Goal: Transaction & Acquisition: Purchase product/service

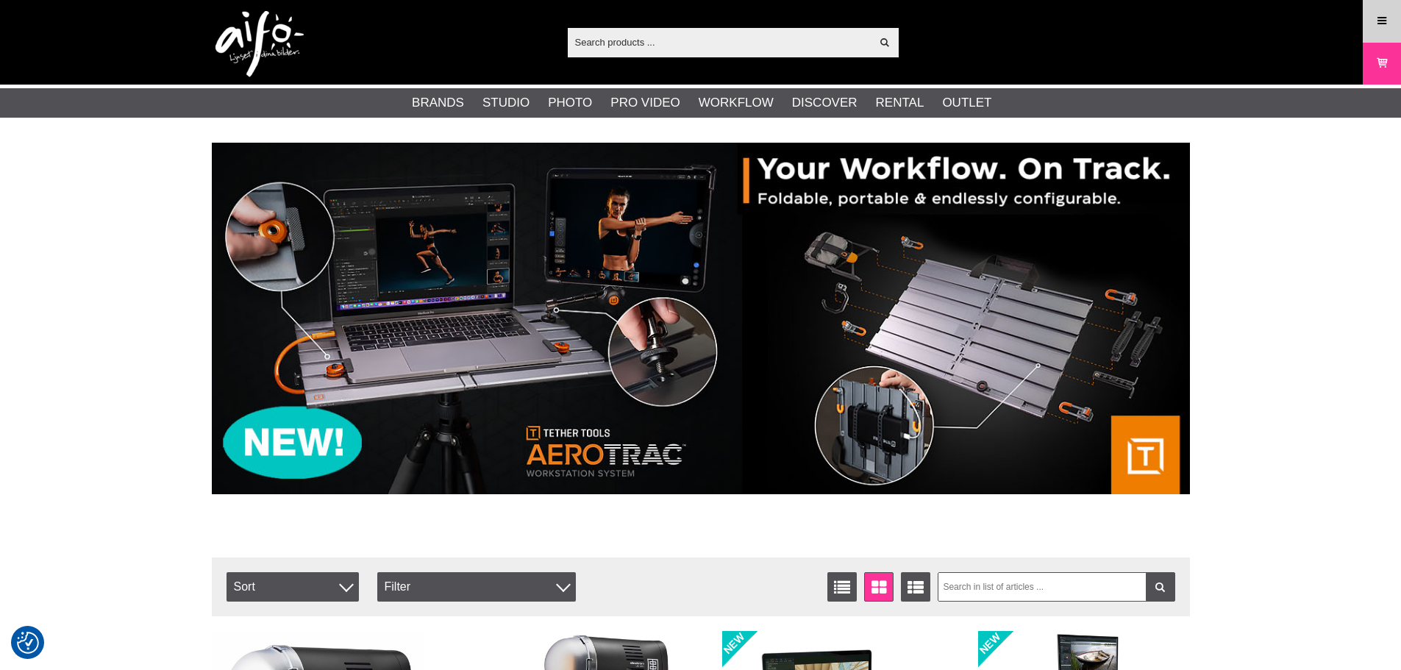
click at [1382, 19] on icon at bounding box center [1381, 21] width 13 height 16
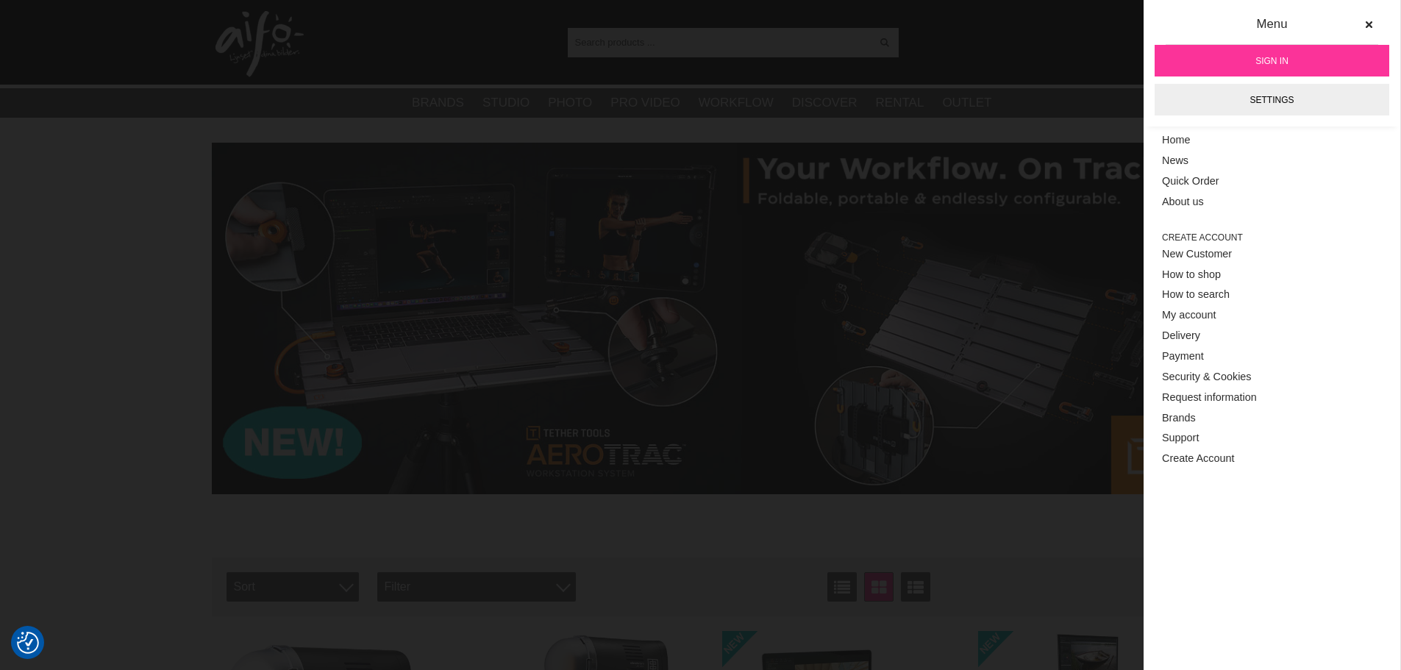
click at [1270, 56] on span "Sign in" at bounding box center [1271, 60] width 33 height 13
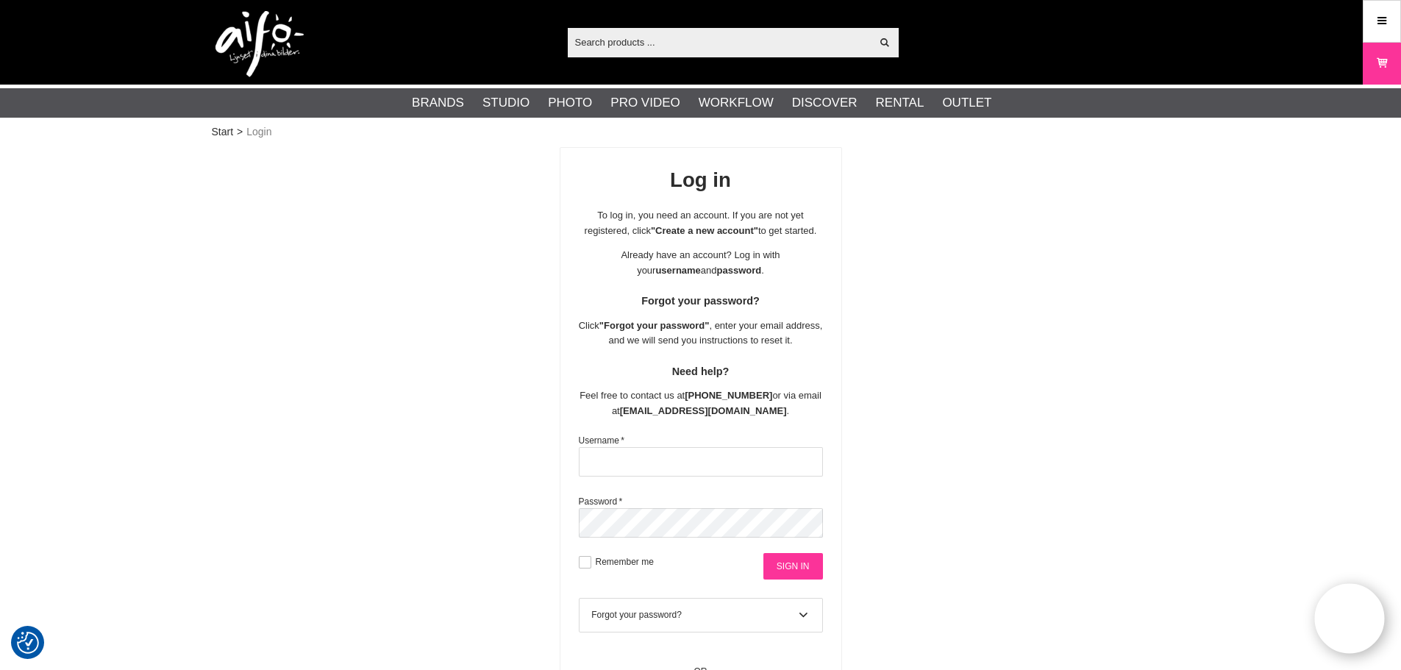
type input "Urmas10"
click at [801, 553] on input "Sign in" at bounding box center [793, 566] width 60 height 26
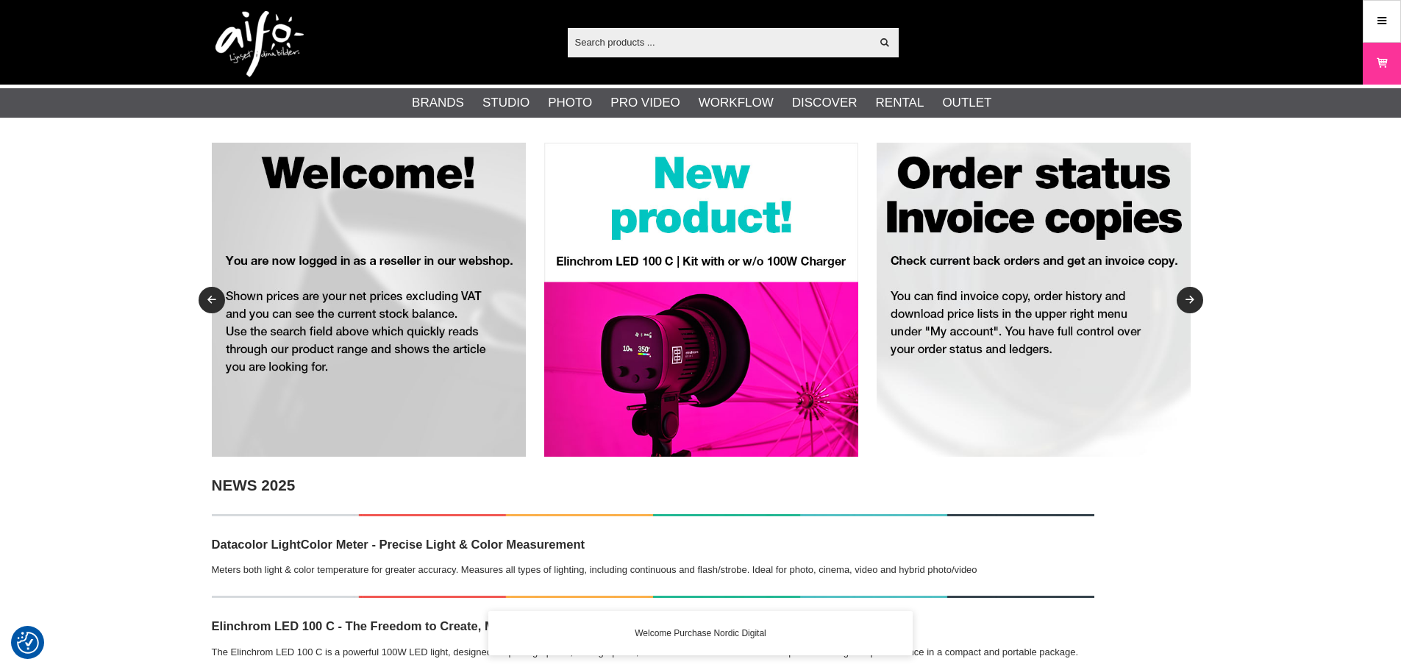
click at [728, 23] on div "Show all Products Categories out of products Your search for yielded no hits. P…" at bounding box center [701, 42] width 1000 height 85
click at [719, 46] on input "text" at bounding box center [720, 42] width 304 height 22
paste input "PH18361"
type input "PH18361"
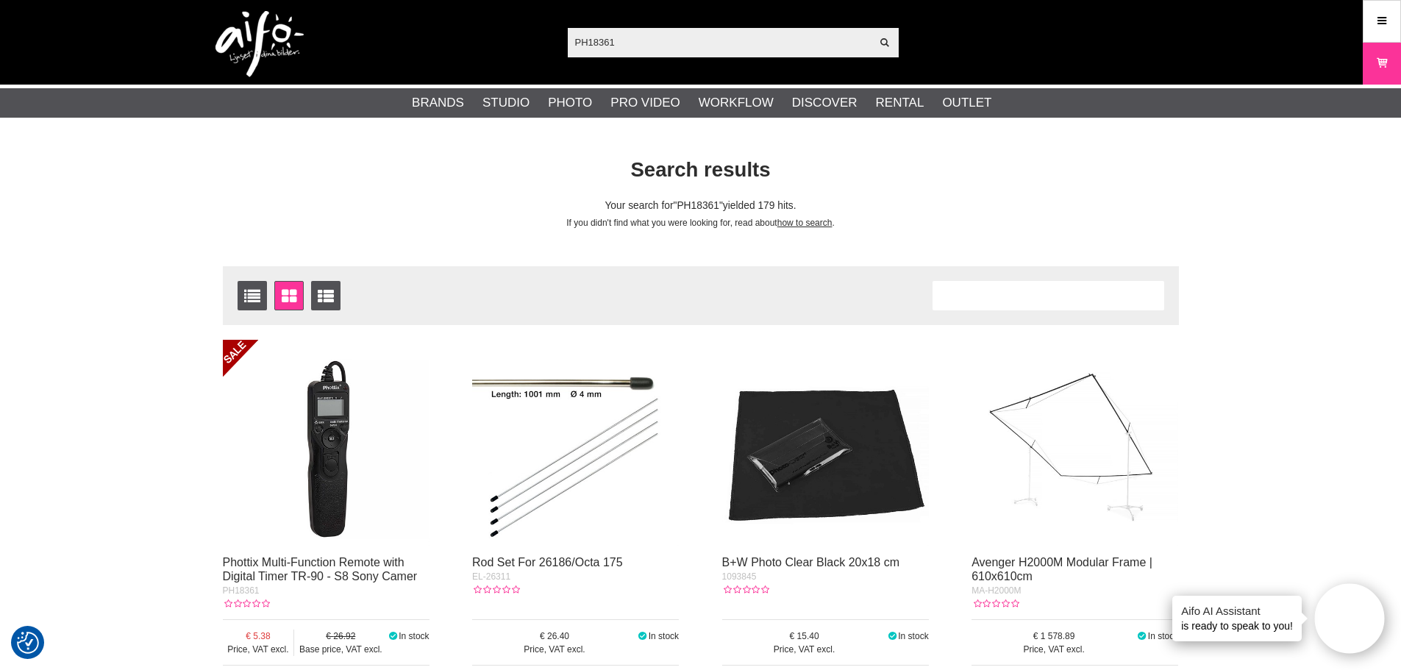
click at [332, 443] on img at bounding box center [326, 443] width 207 height 207
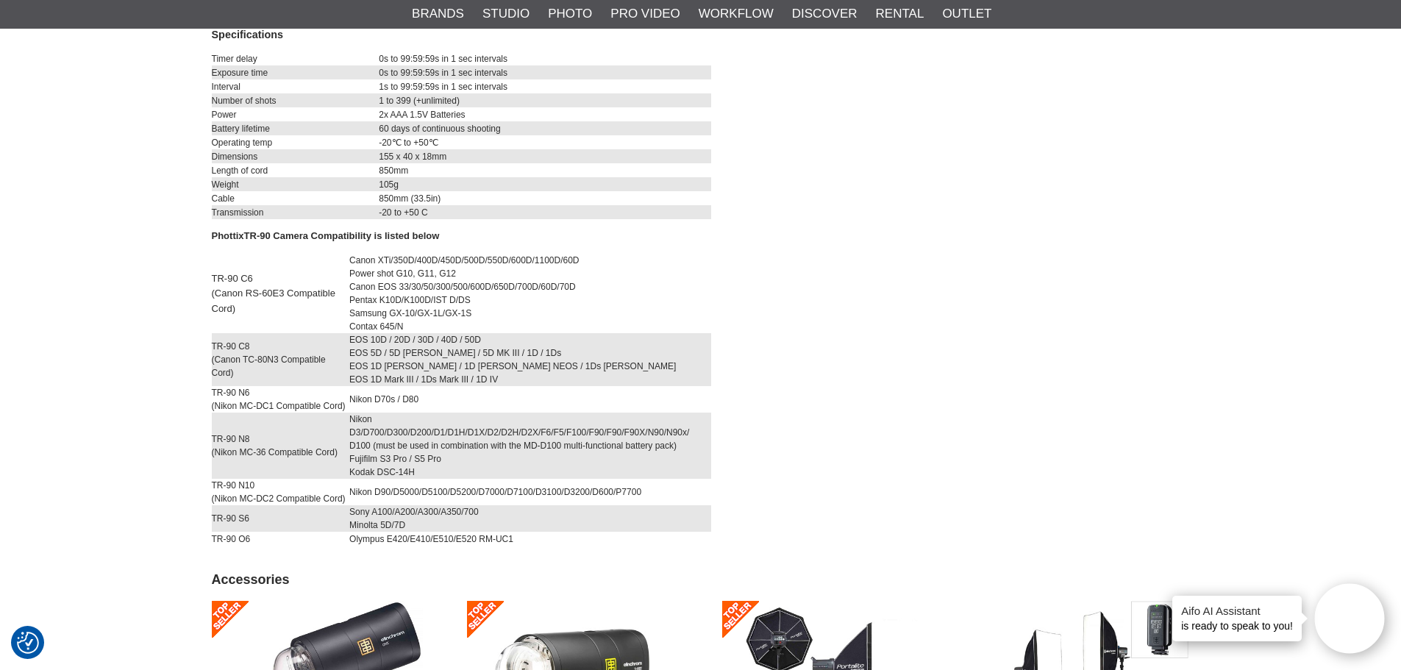
scroll to position [1029, 0]
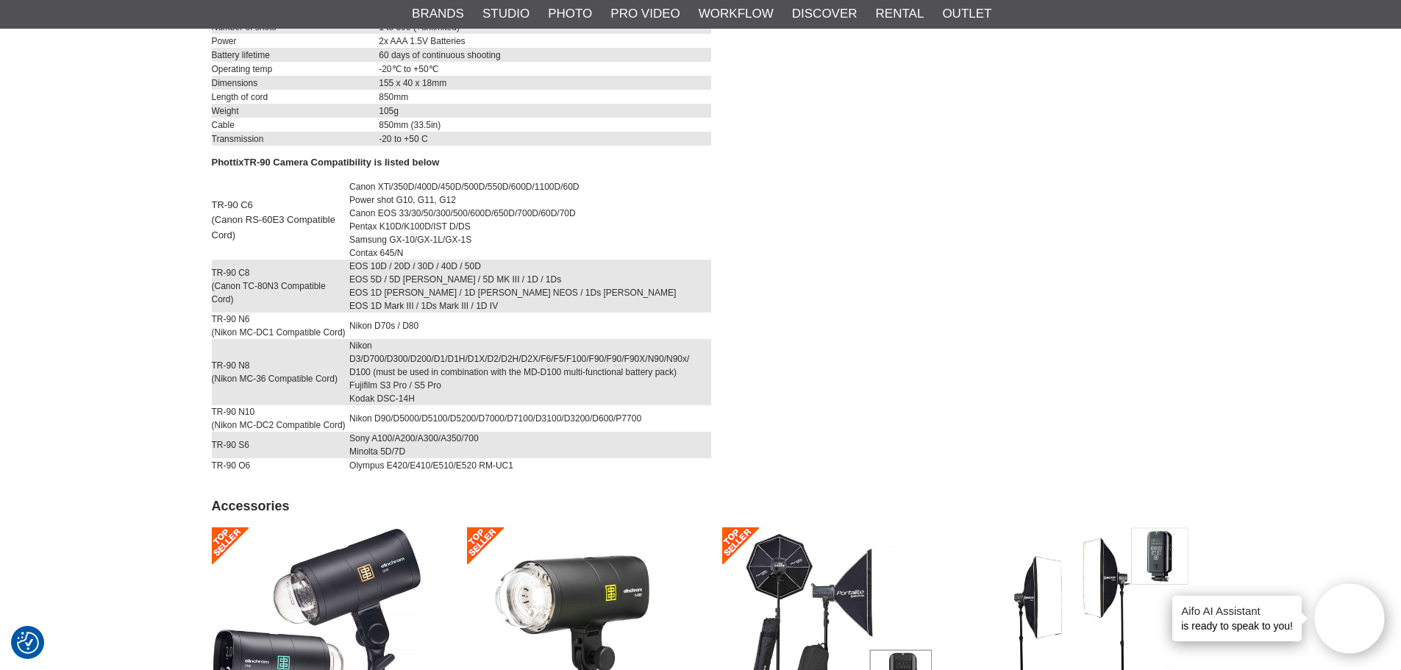
click at [902, 306] on div "Description Specifications Description Phottix TR-90 Multi-function Timer Remot…" at bounding box center [701, 90] width 978 height 783
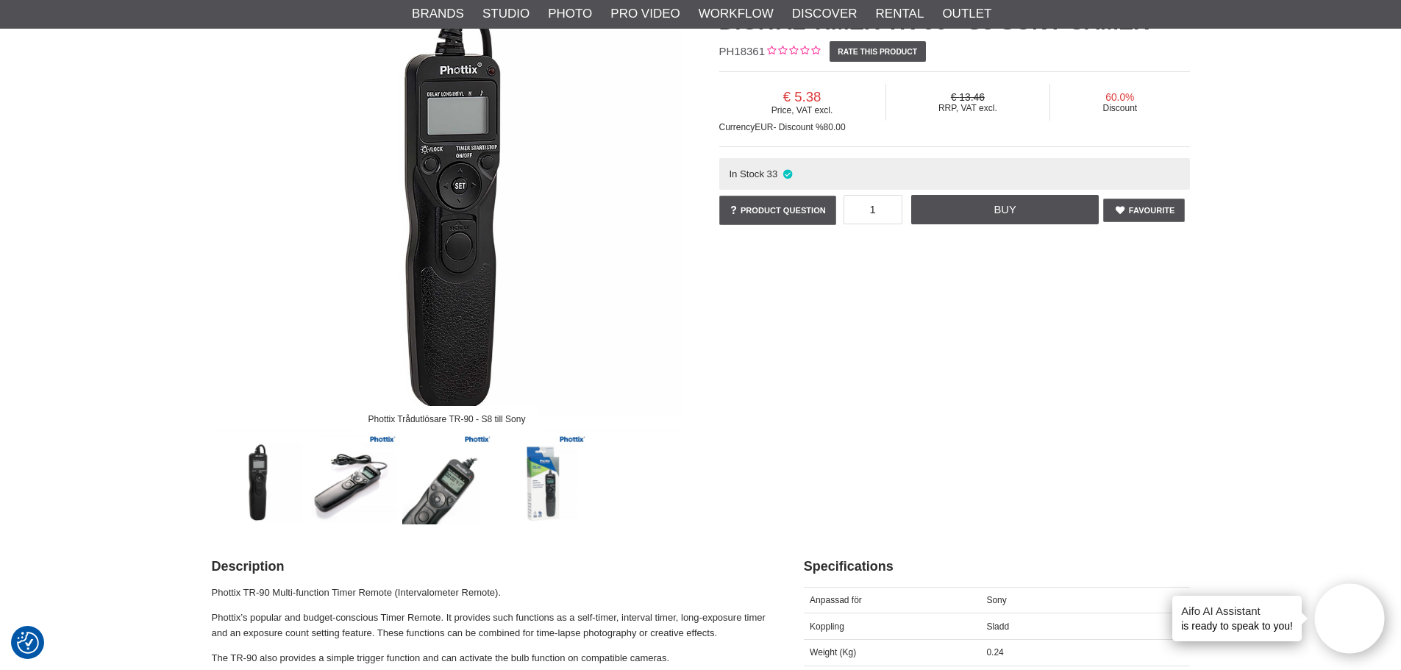
scroll to position [74, 0]
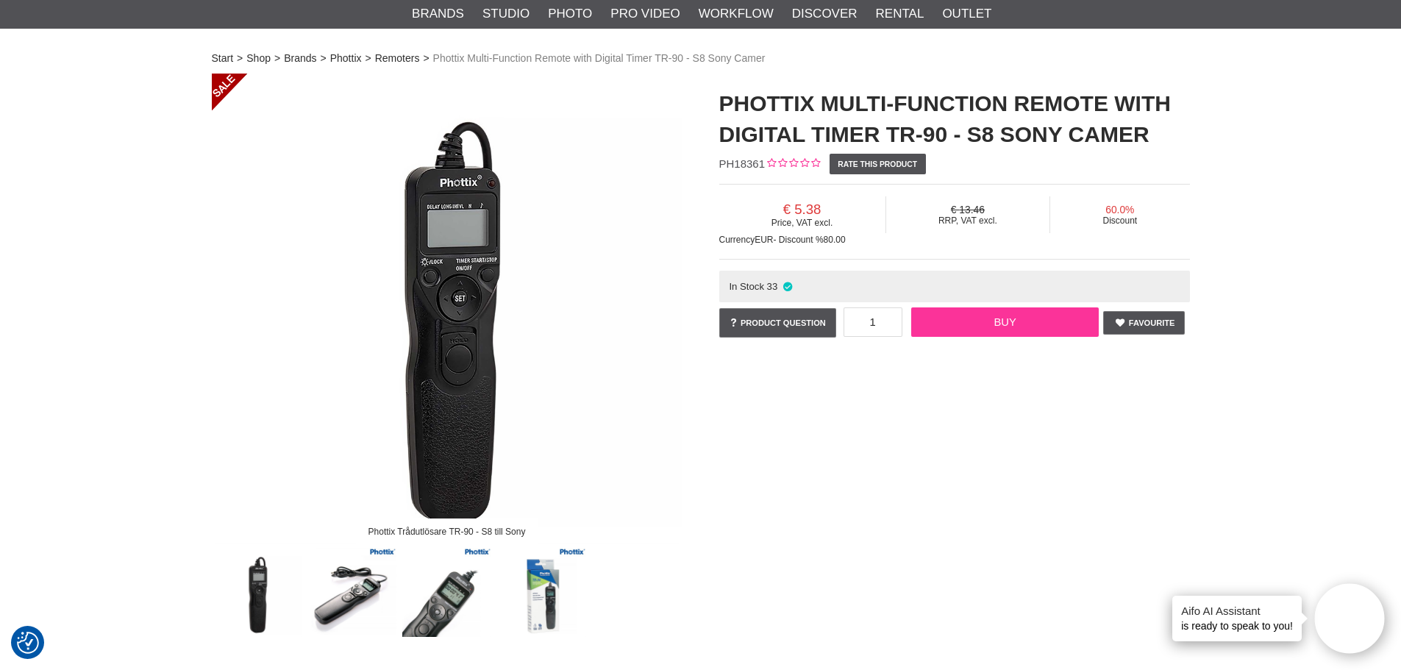
click at [1032, 312] on link "Buy" at bounding box center [1004, 321] width 187 height 29
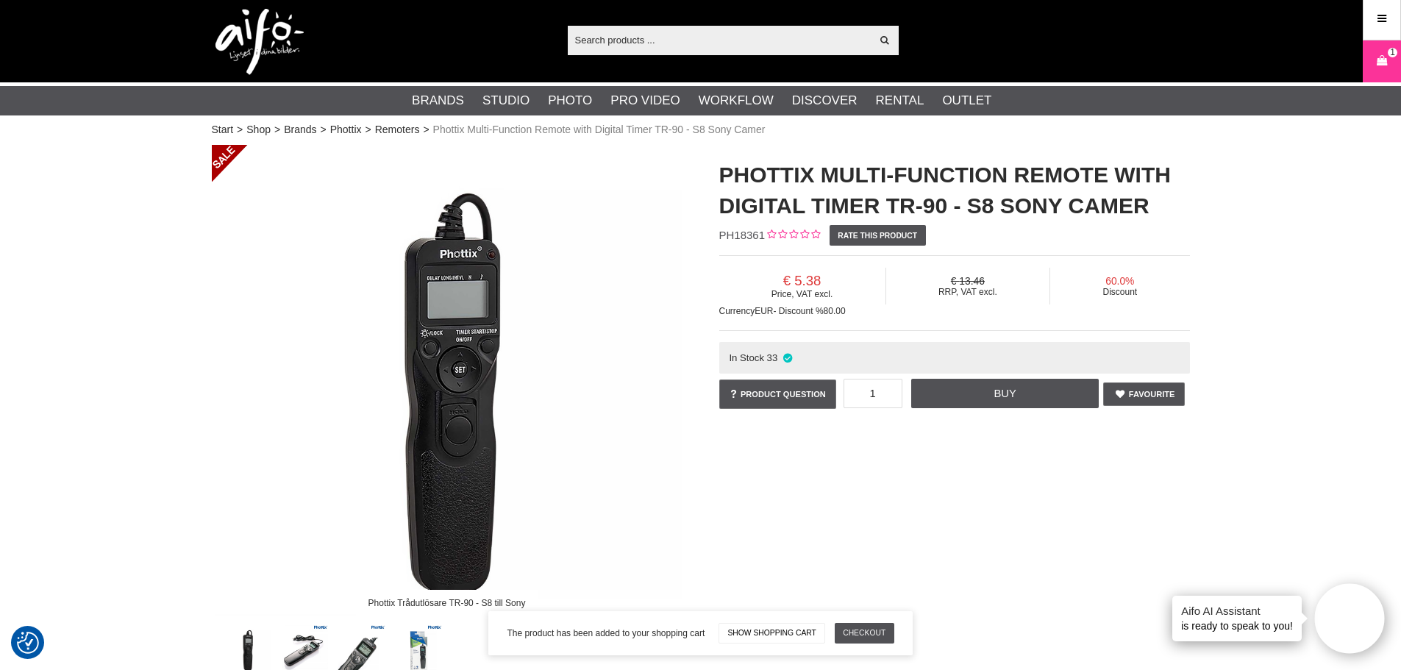
scroll to position [0, 0]
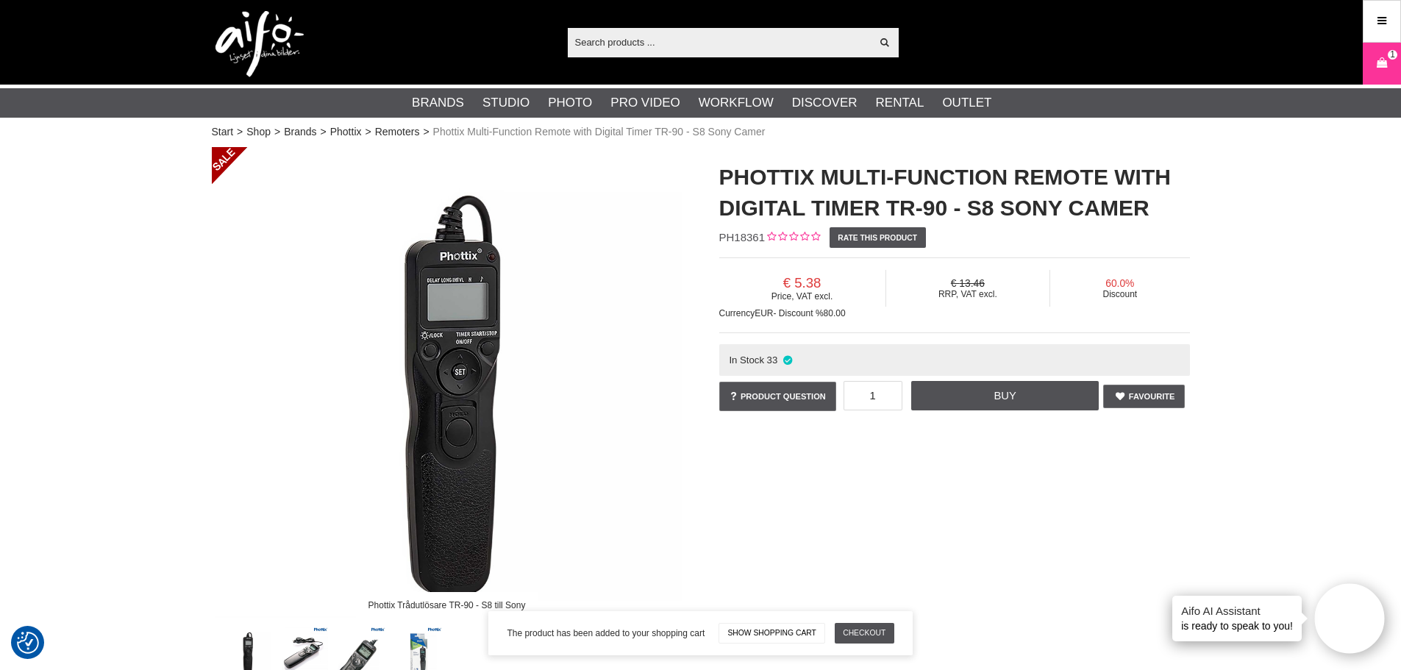
click at [712, 37] on input "text" at bounding box center [720, 42] width 304 height 22
paste input "EL-24930"
type input "EL-24930"
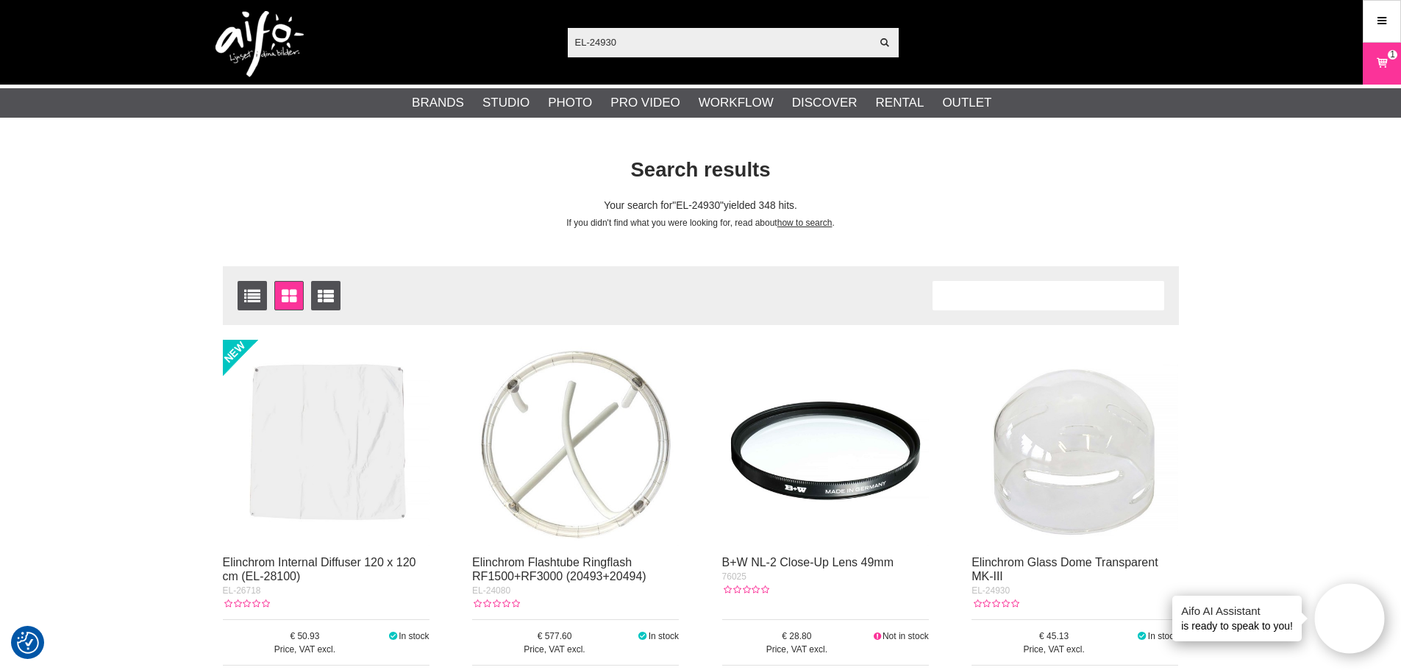
click at [1083, 458] on img at bounding box center [1074, 443] width 207 height 207
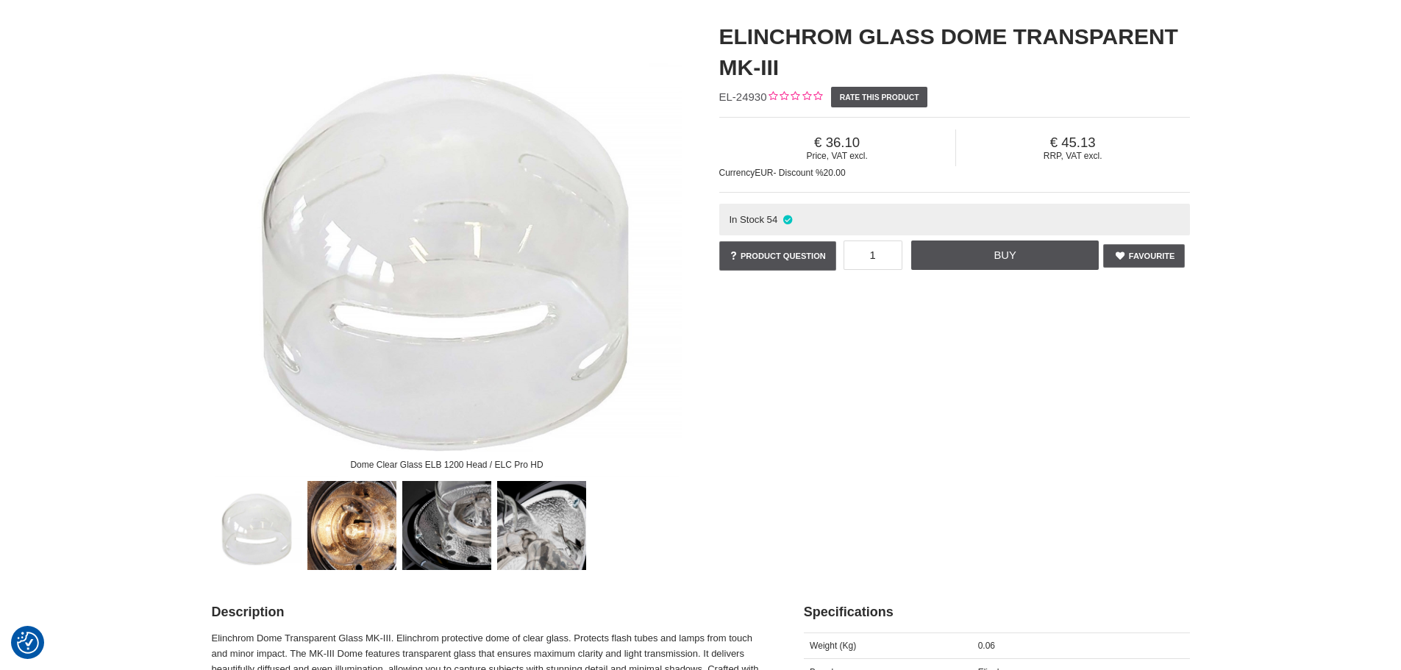
scroll to position [147, 0]
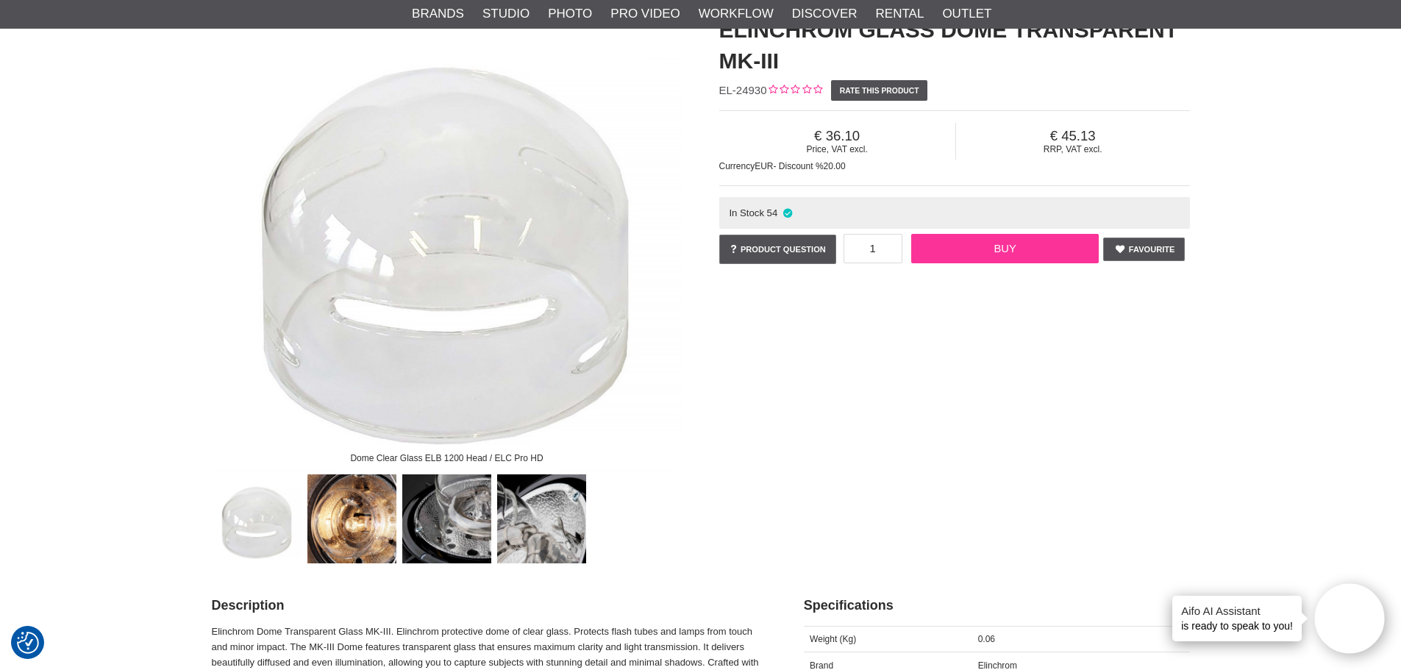
click at [1024, 251] on link "Buy" at bounding box center [1004, 248] width 187 height 29
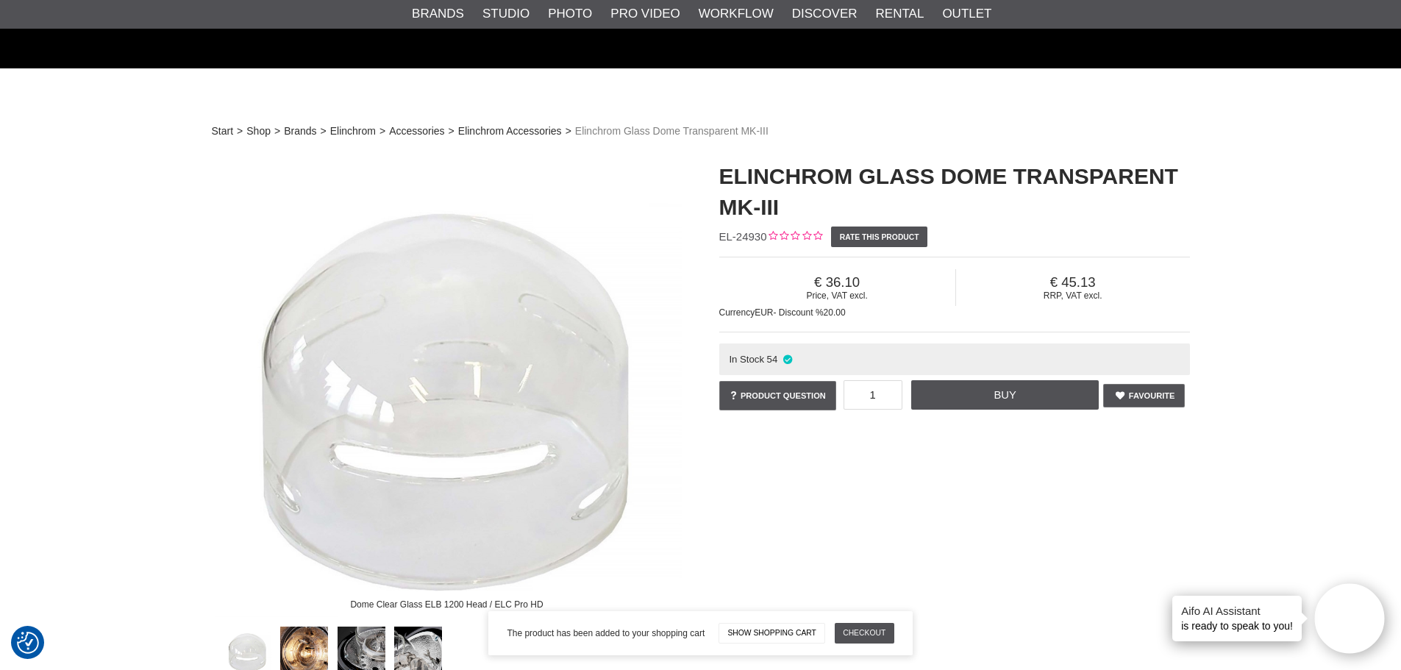
scroll to position [0, 0]
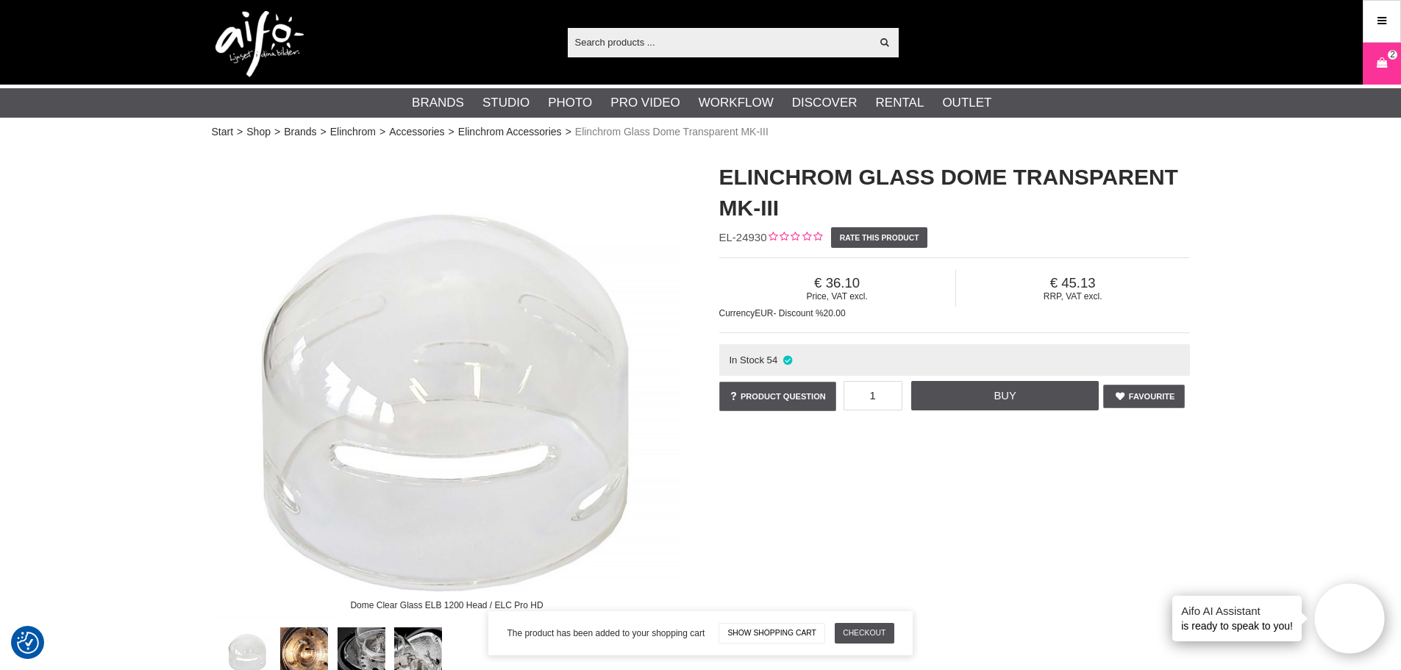
click at [636, 43] on input "text" at bounding box center [720, 42] width 304 height 22
paste input "MA-MBPLRLTH55"
type input "MA-MBPLRLTH55"
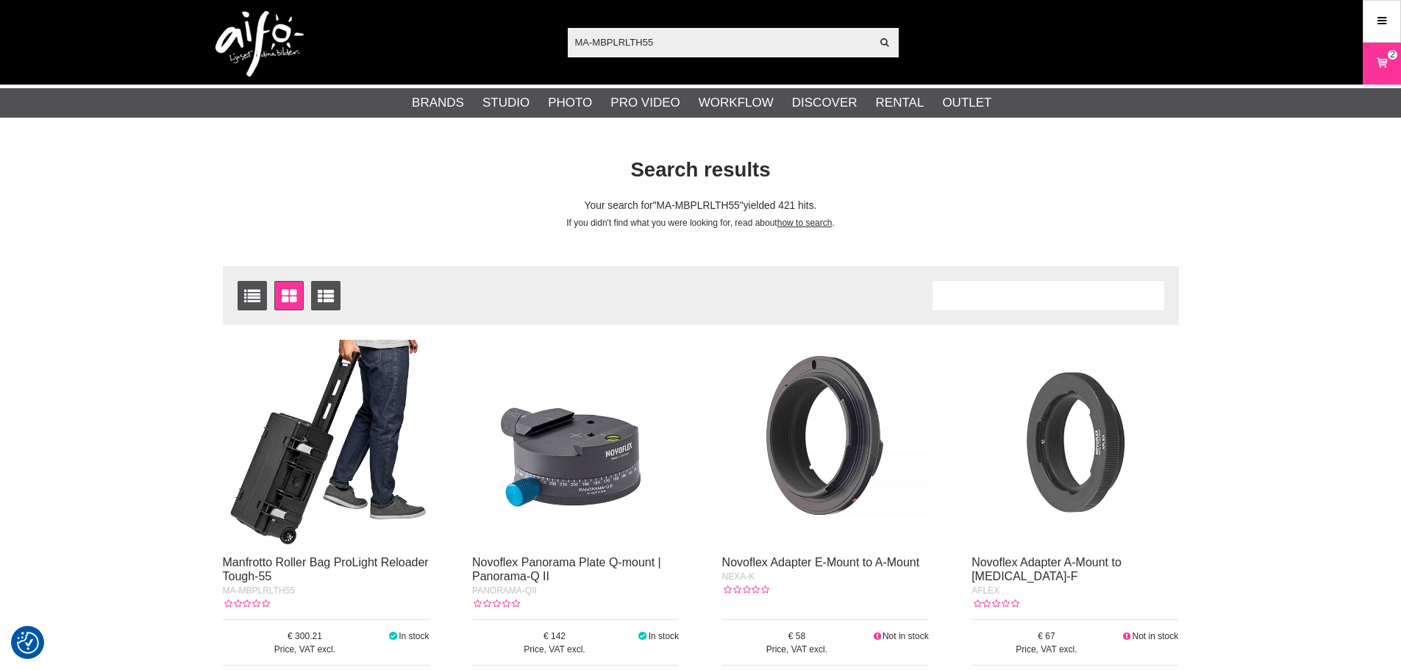
click at [348, 407] on img at bounding box center [326, 443] width 207 height 207
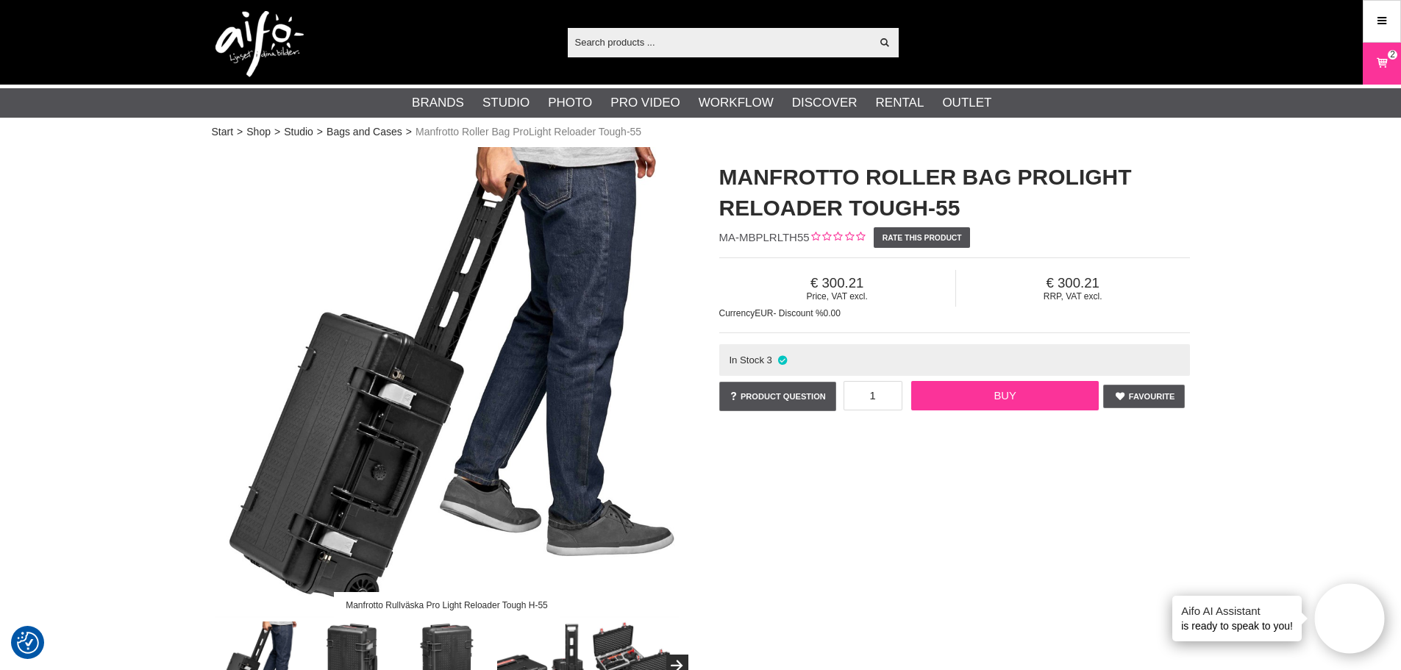
click at [1002, 402] on link "Buy" at bounding box center [1004, 395] width 187 height 29
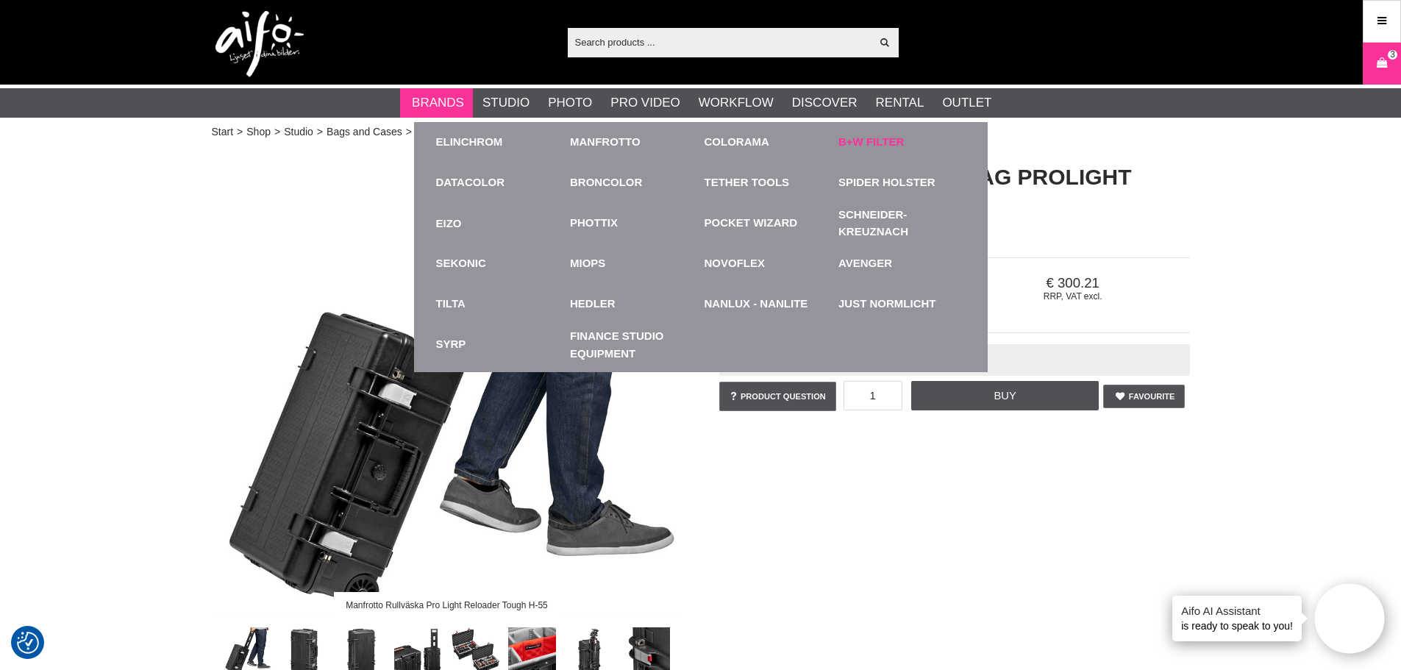
click at [885, 140] on link "B+W Filter" at bounding box center [870, 142] width 65 height 17
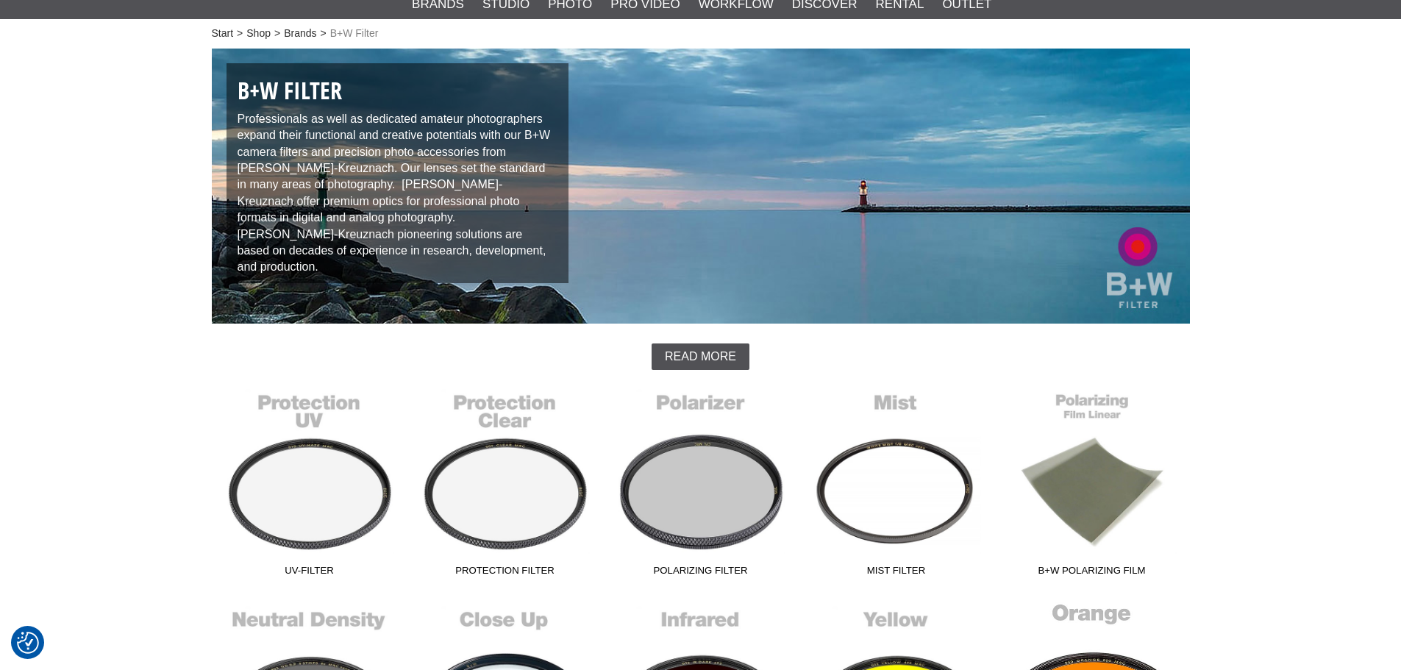
scroll to position [515, 0]
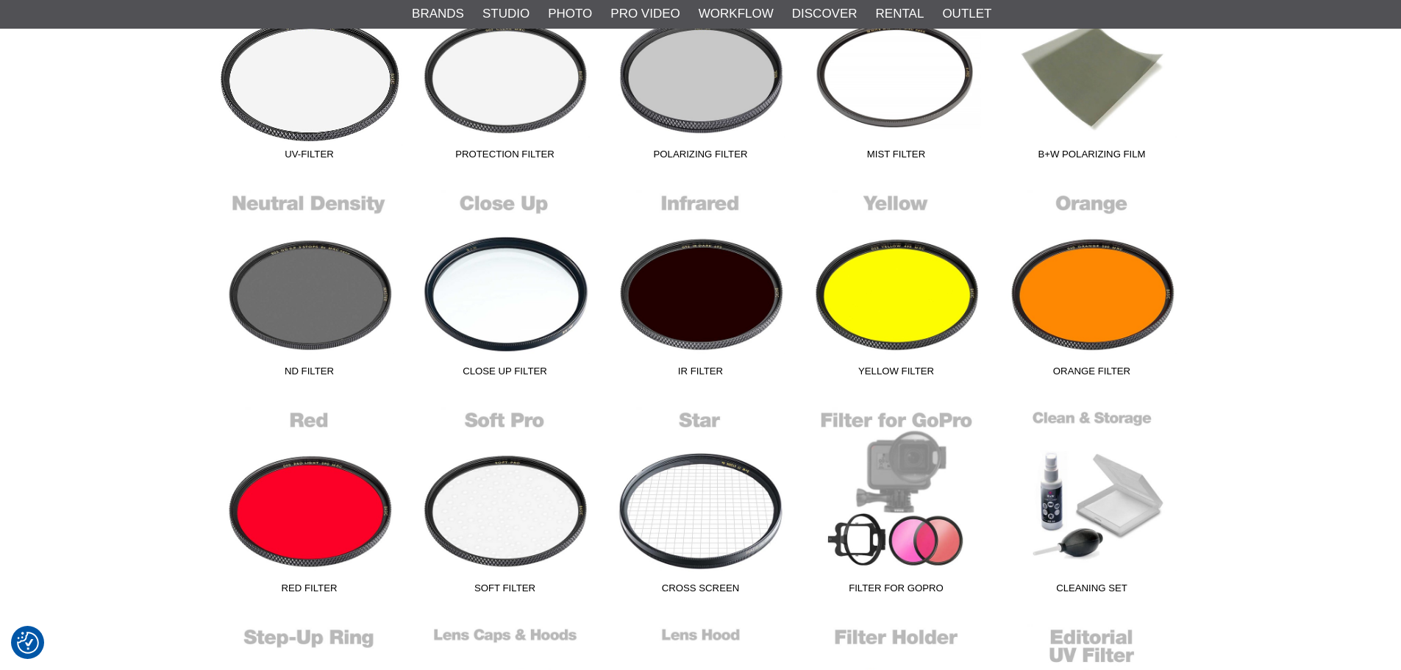
click at [315, 95] on link "UV-Filter" at bounding box center [310, 67] width 196 height 199
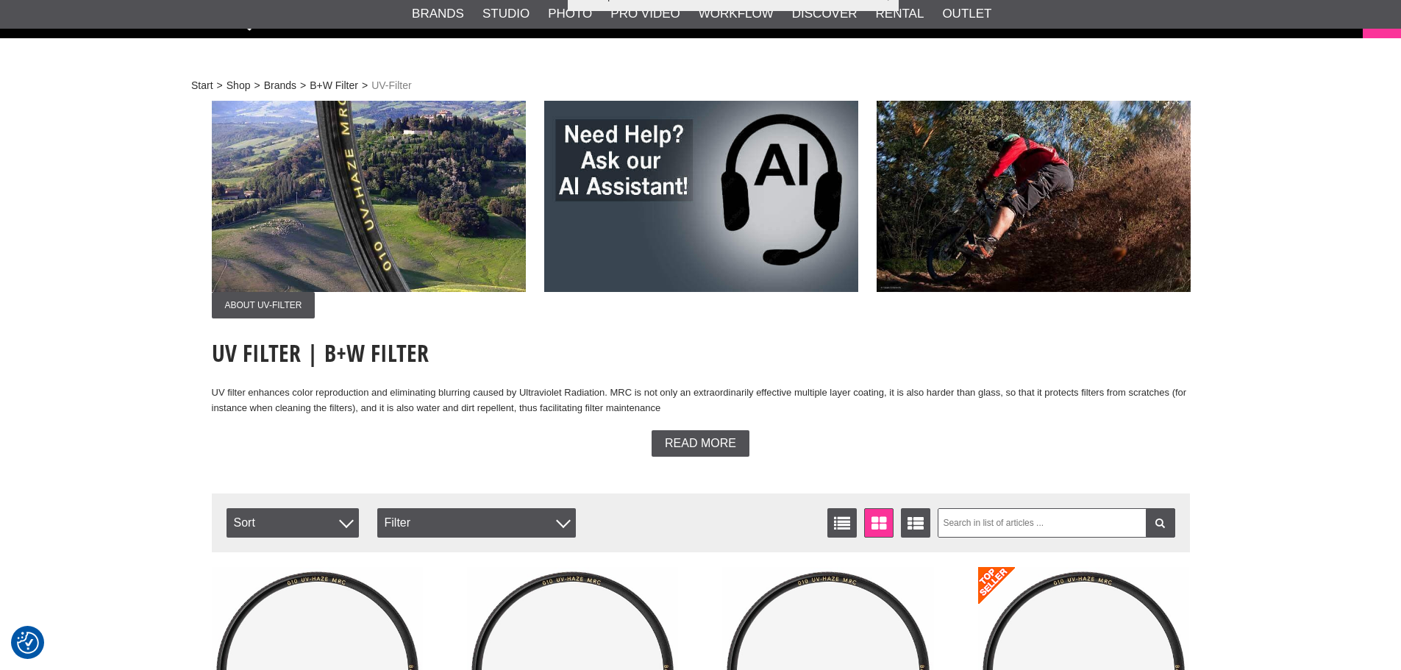
scroll to position [441, 0]
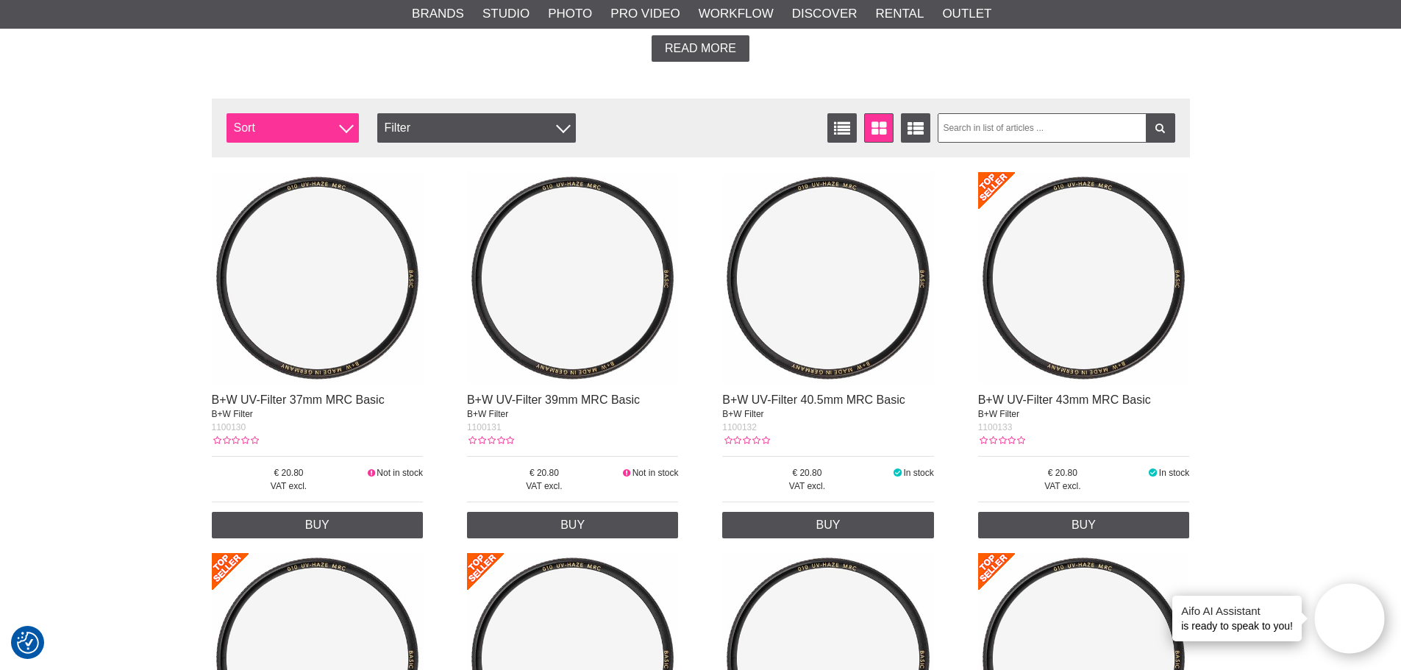
click at [293, 124] on span "Sort" at bounding box center [292, 127] width 132 height 29
click at [293, 122] on span "Sort" at bounding box center [292, 127] width 132 height 29
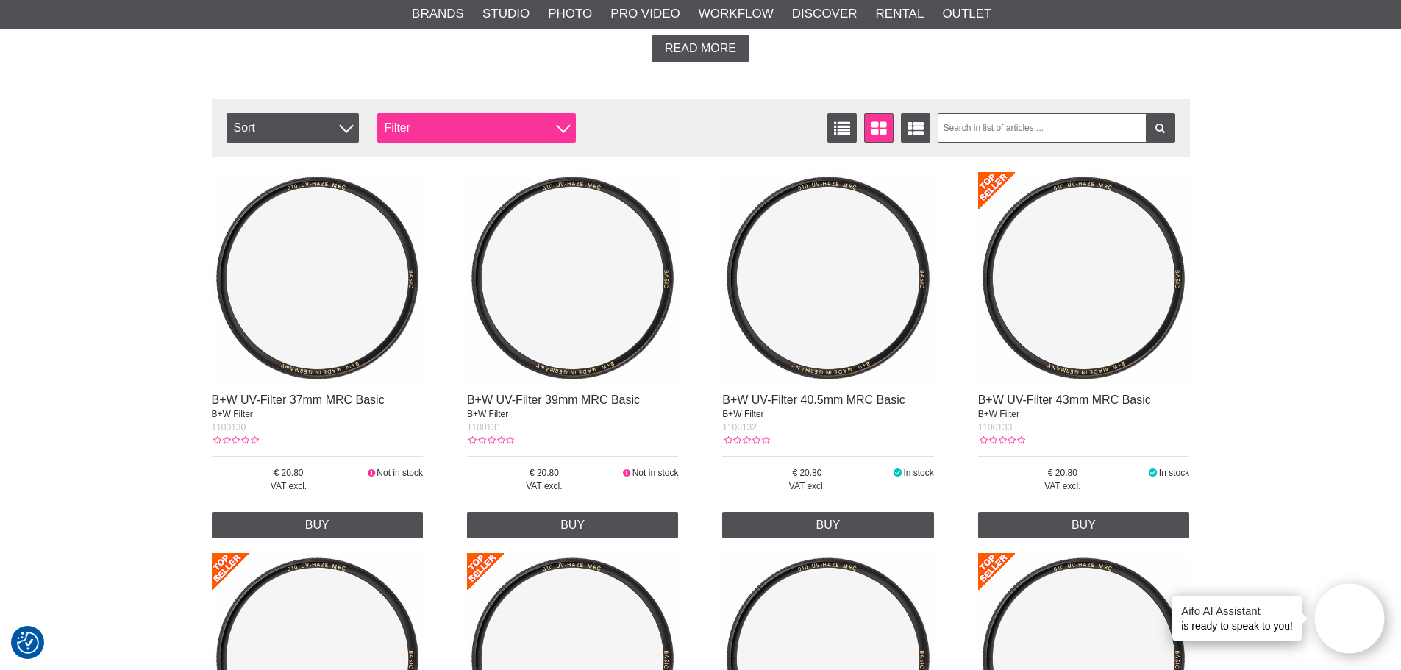
click at [418, 126] on div "Filter" at bounding box center [476, 127] width 199 height 29
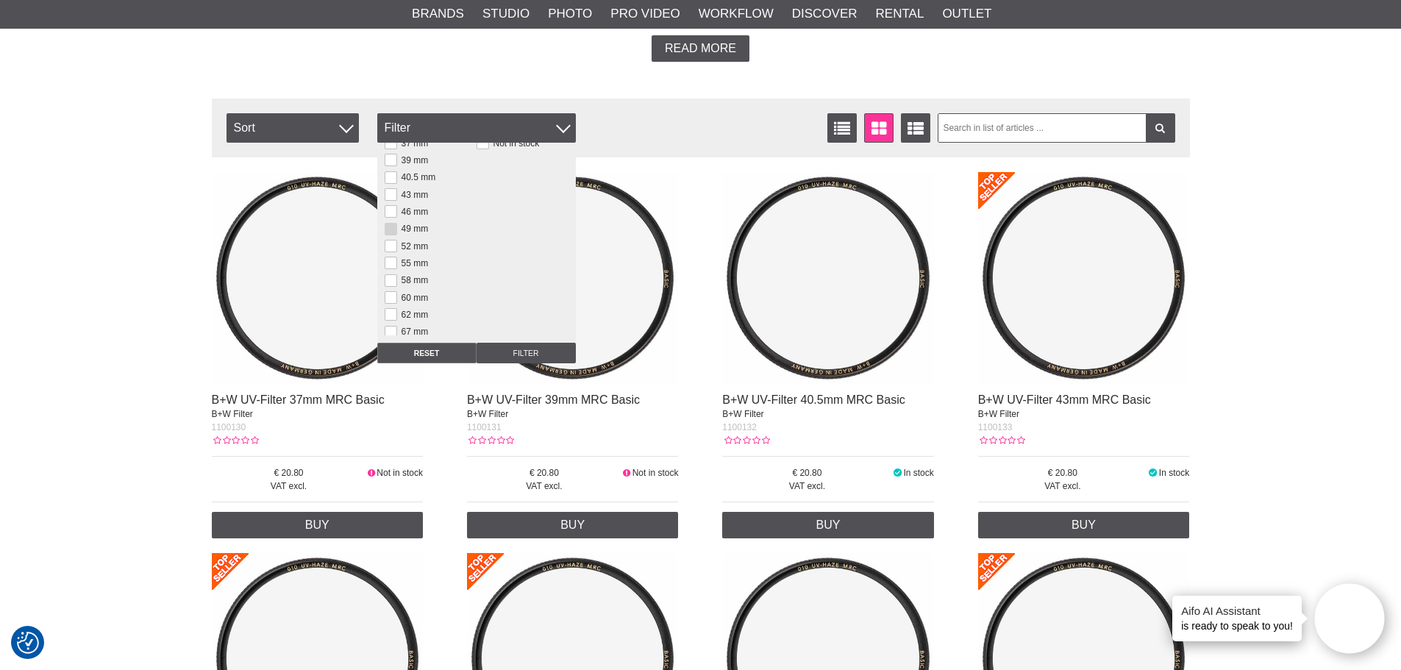
scroll to position [147, 0]
click at [391, 267] on button at bounding box center [391, 267] width 12 height 12
click at [521, 356] on input "Filter" at bounding box center [525, 353] width 99 height 21
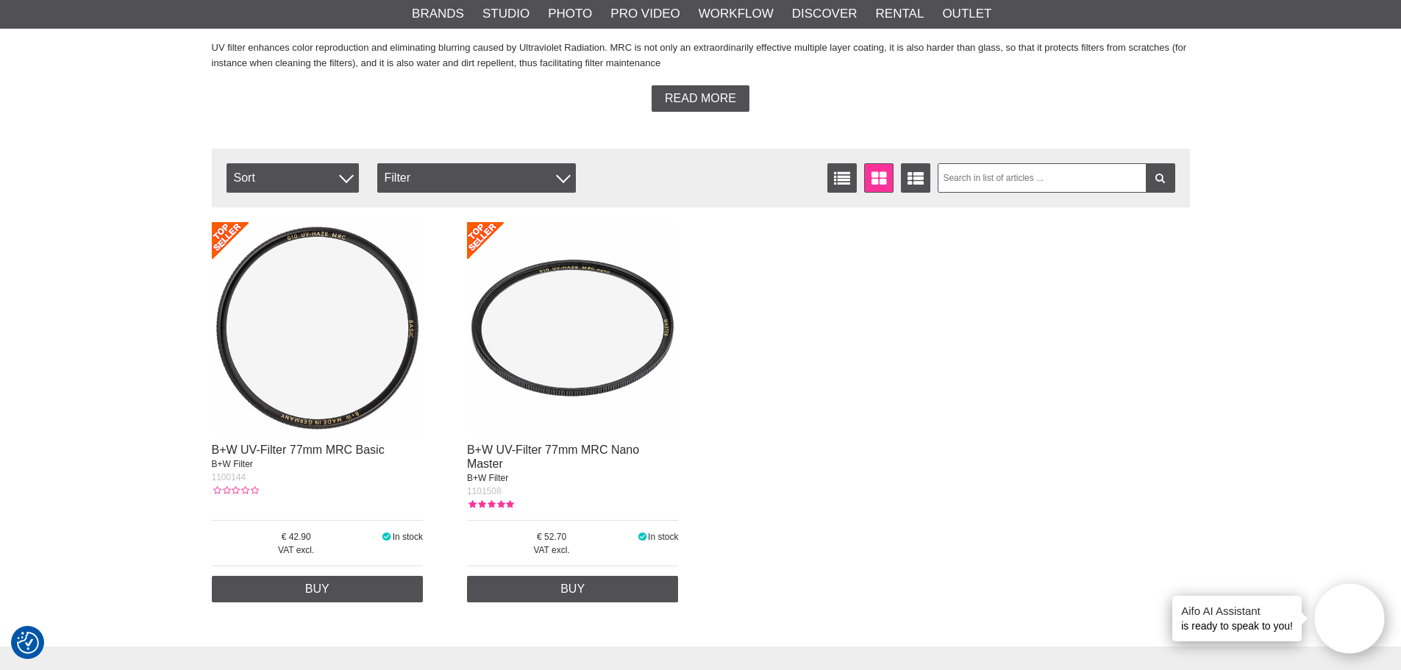
scroll to position [368, 0]
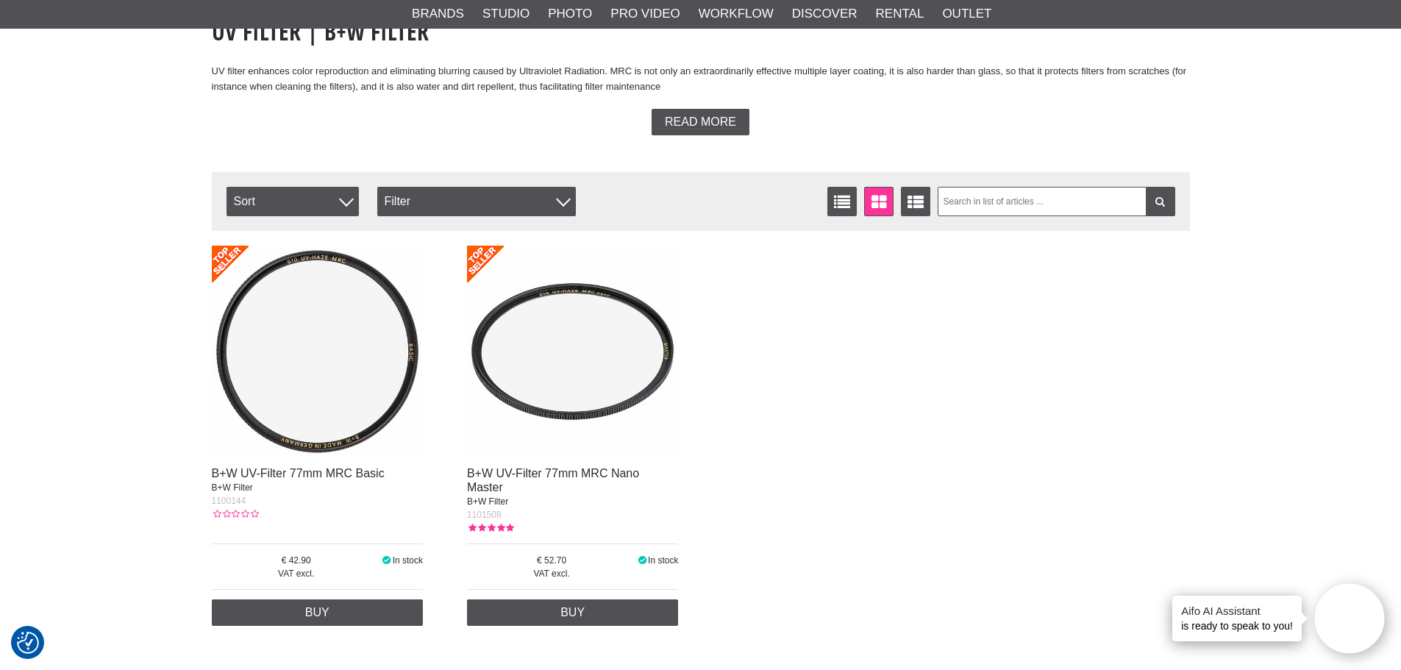
click at [538, 403] on img at bounding box center [573, 352] width 212 height 212
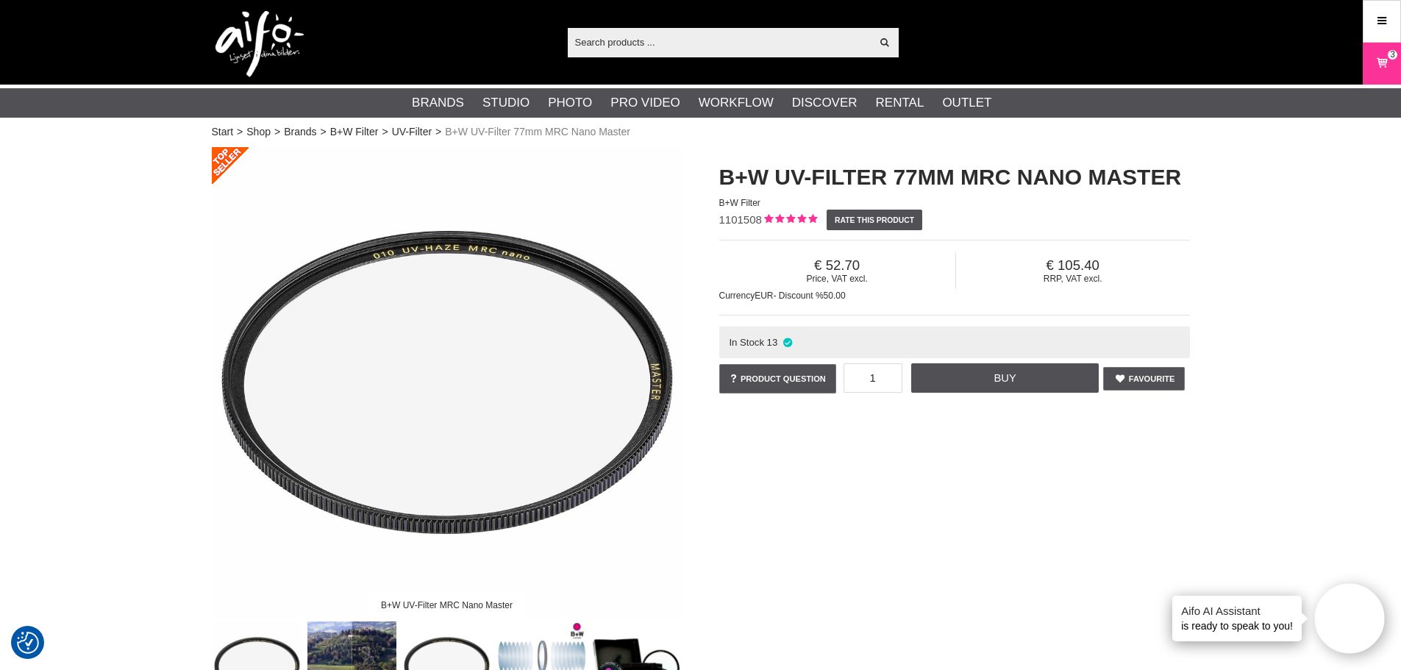
click at [733, 213] on span "1101508" at bounding box center [740, 219] width 43 height 12
click at [733, 220] on span "1101508" at bounding box center [740, 219] width 43 height 12
copy span "1101508"
